Goal: Information Seeking & Learning: Learn about a topic

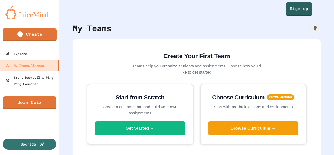
click at [302, 13] on link "Sign up" at bounding box center [299, 8] width 27 height 13
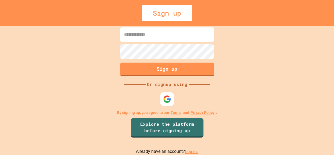
click at [187, 150] on link "Log in." at bounding box center [191, 152] width 13 height 5
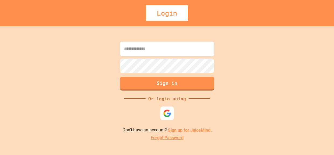
click at [166, 110] on img at bounding box center [167, 113] width 8 height 8
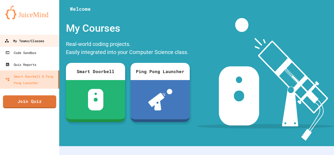
click at [28, 35] on link "My Teams/Classes" at bounding box center [29, 41] width 61 height 12
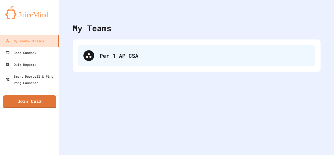
click at [136, 59] on div "Per 1 AP CSA" at bounding box center [205, 56] width 210 height 8
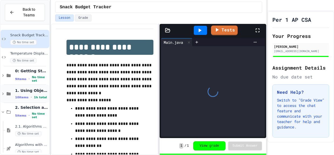
click at [28, 92] on span "1. Using Objects and Methods" at bounding box center [31, 90] width 33 height 5
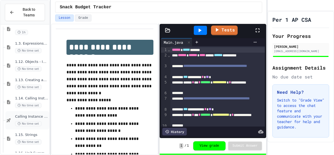
scroll to position [88, 0]
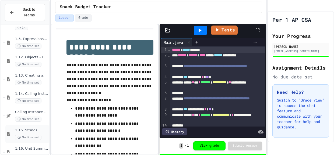
click at [32, 126] on div "1.15. Strings No time set" at bounding box center [27, 134] width 44 height 18
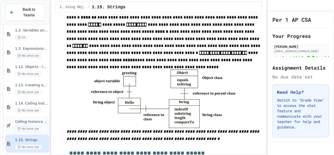
scroll to position [78, 0]
